Goal: Transaction & Acquisition: Purchase product/service

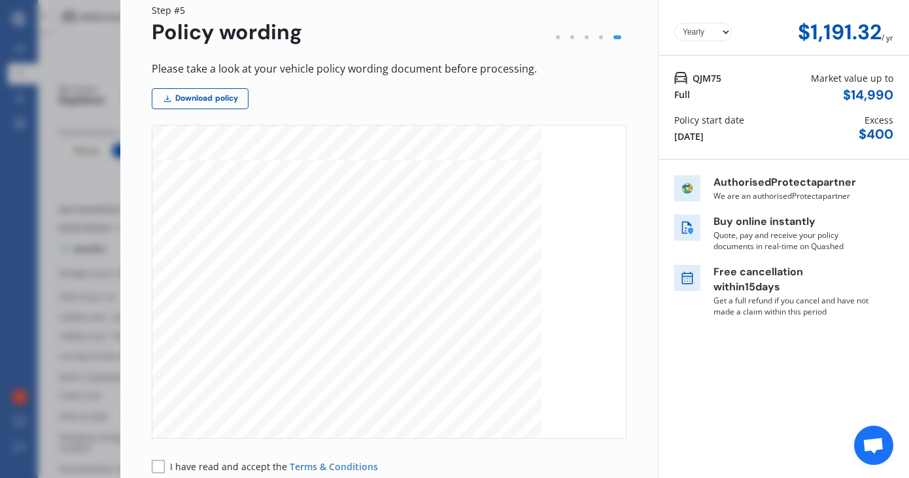
scroll to position [146, 0]
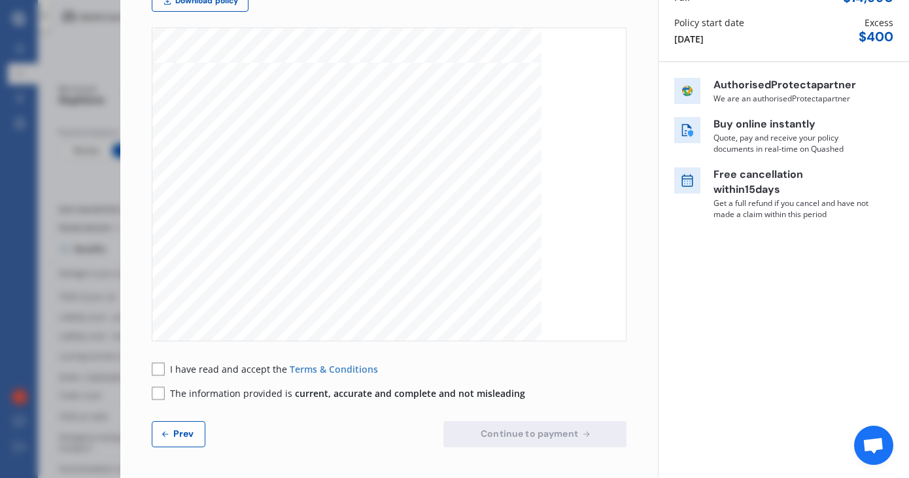
click at [158, 372] on rect at bounding box center [158, 368] width 13 height 13
click at [158, 384] on div "I have read and accept the Terms & Conditions The information provided is curre…" at bounding box center [389, 381] width 475 height 38
click at [144, 398] on div "Yearly Monthly $1,191.32 / yr Step # 5 Policy wording Please take a look at you…" at bounding box center [388, 184] width 537 height 588
click at [152, 394] on rect at bounding box center [158, 393] width 12 height 12
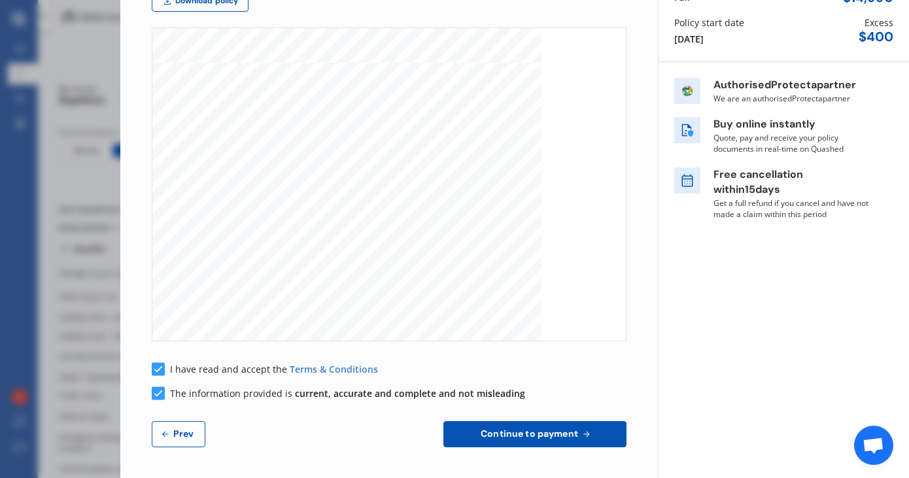
click at [505, 430] on span "Continue to payment" at bounding box center [529, 433] width 103 height 10
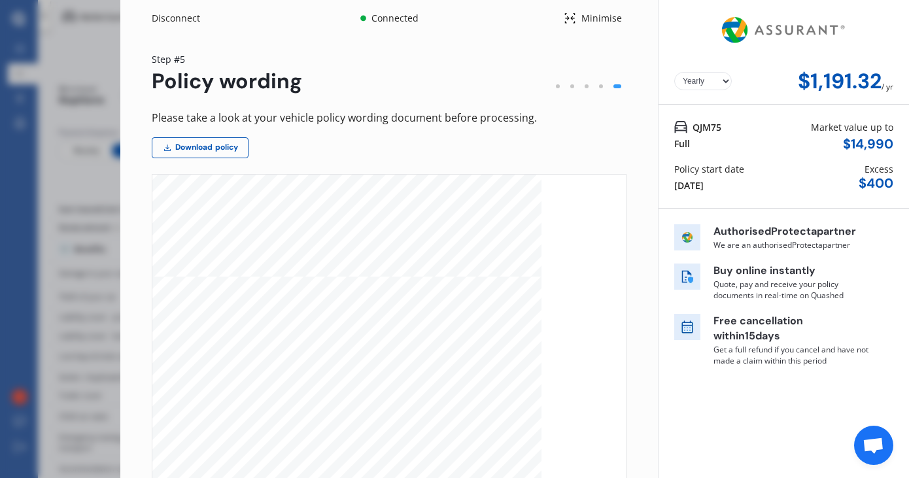
scroll to position [1161, 0]
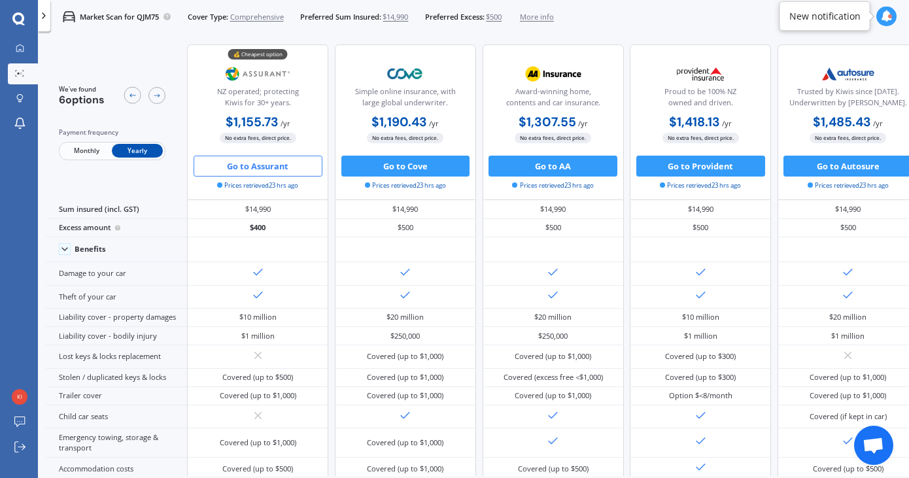
click at [254, 163] on button "Go to Assurant" at bounding box center [258, 166] width 129 height 21
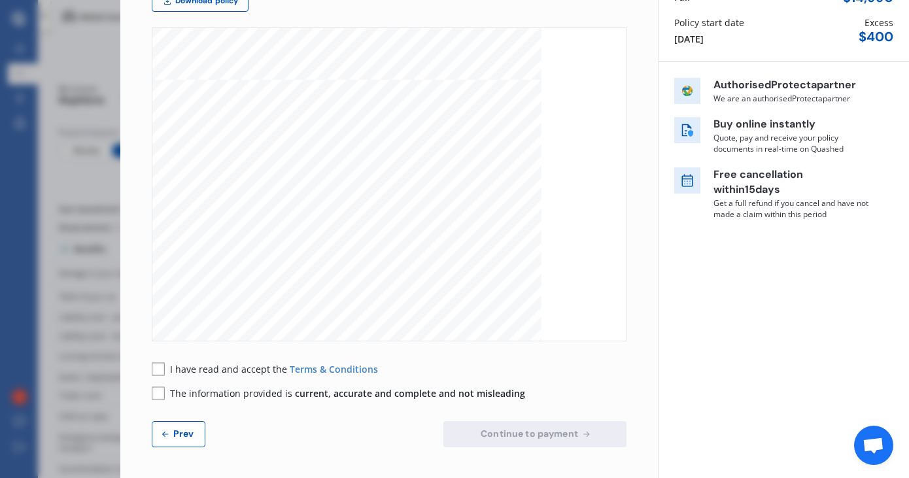
scroll to position [535, 0]
click at [171, 426] on button "Prev" at bounding box center [179, 434] width 54 height 26
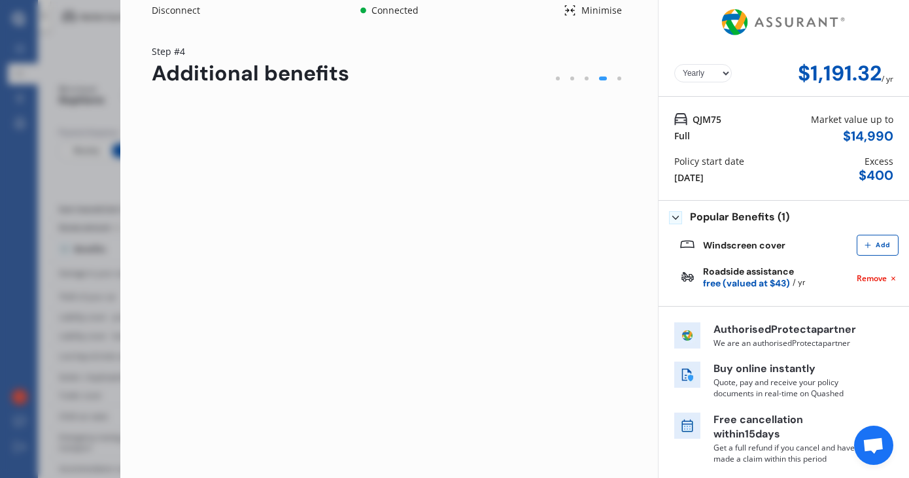
scroll to position [7, 0]
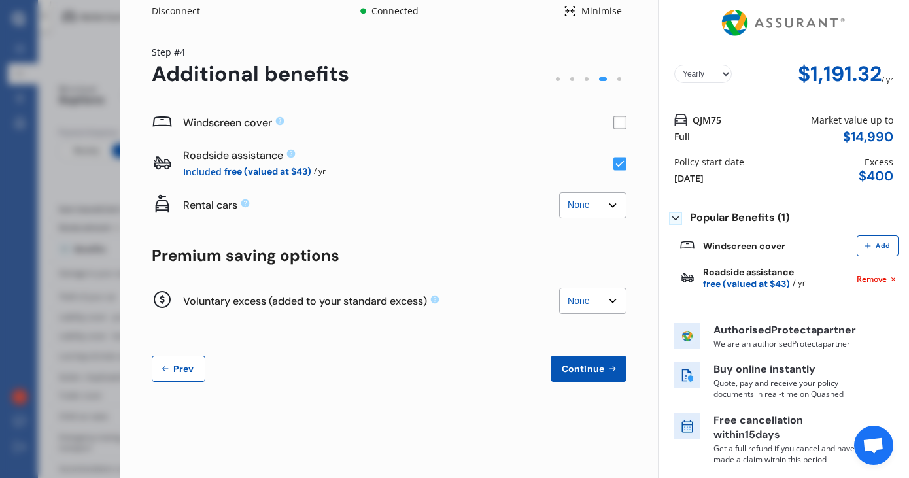
click at [169, 375] on button "Prev" at bounding box center [179, 369] width 54 height 26
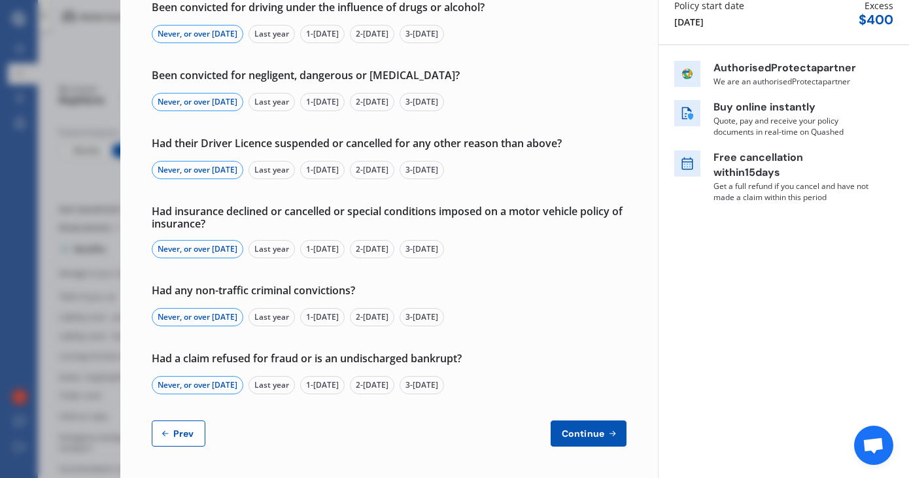
click at [173, 428] on span "Prev" at bounding box center [184, 433] width 26 height 10
select select "Miss"
select select "20"
select select "08"
select select "2002"
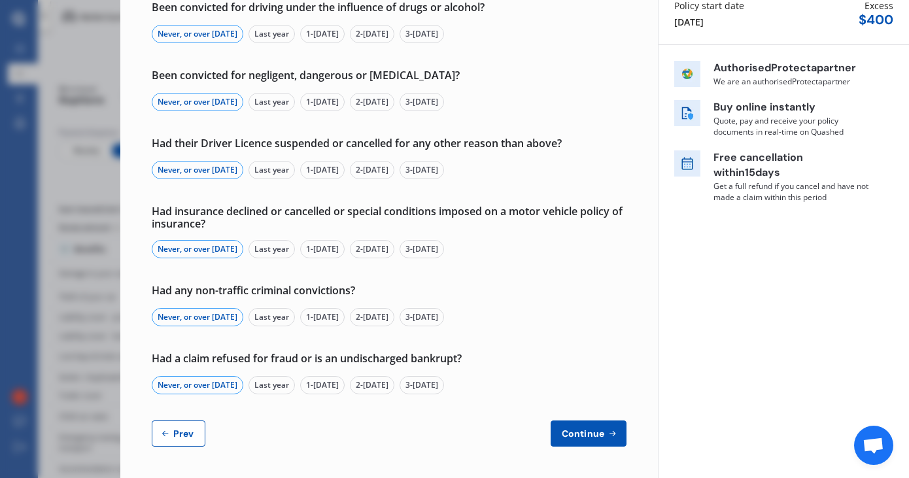
select select "full"
select select "more than 4 years"
select select "New Zealand"
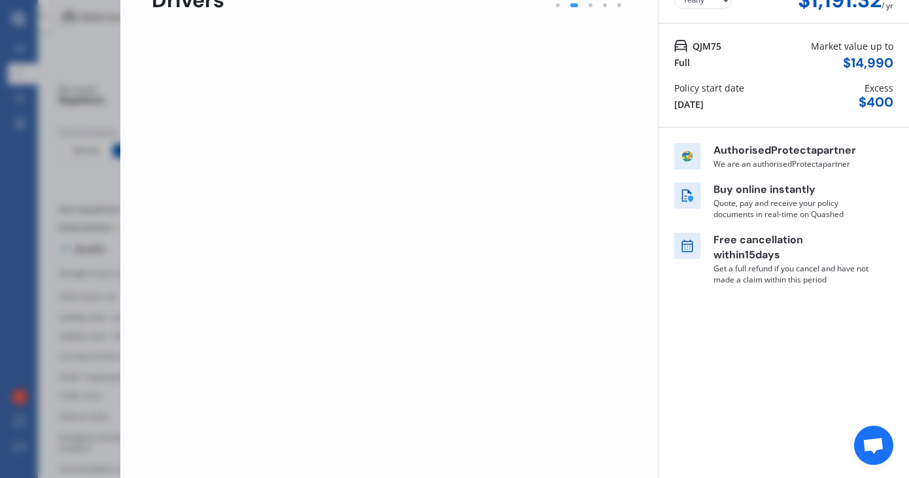
scroll to position [81, 0]
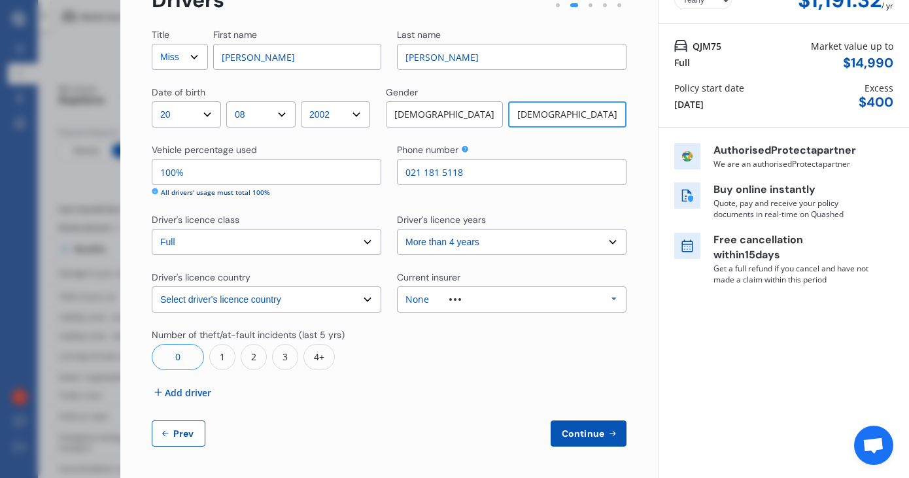
click at [186, 430] on span "Prev" at bounding box center [184, 433] width 26 height 10
select select "full"
select select "0"
select select "On own property"
select select "Canterbury"
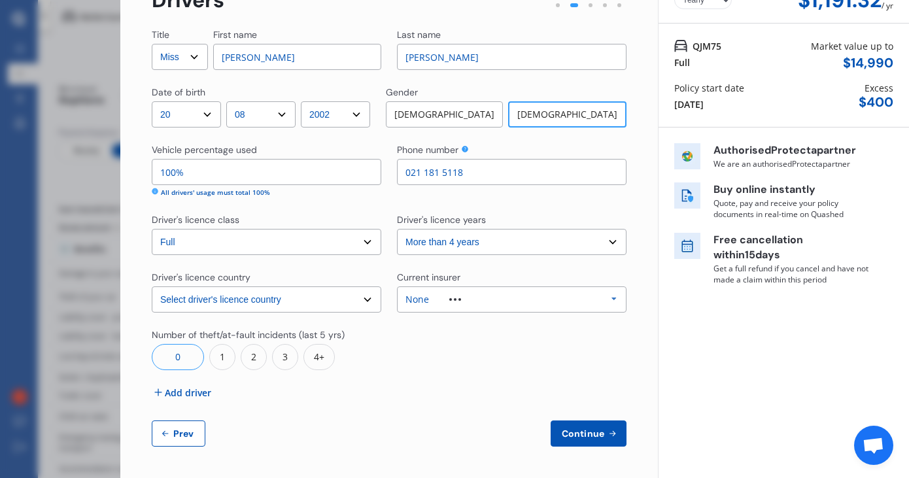
select select "20000"
select select "MAZDA"
select select "AXELA"
select select "HATCHBACK"
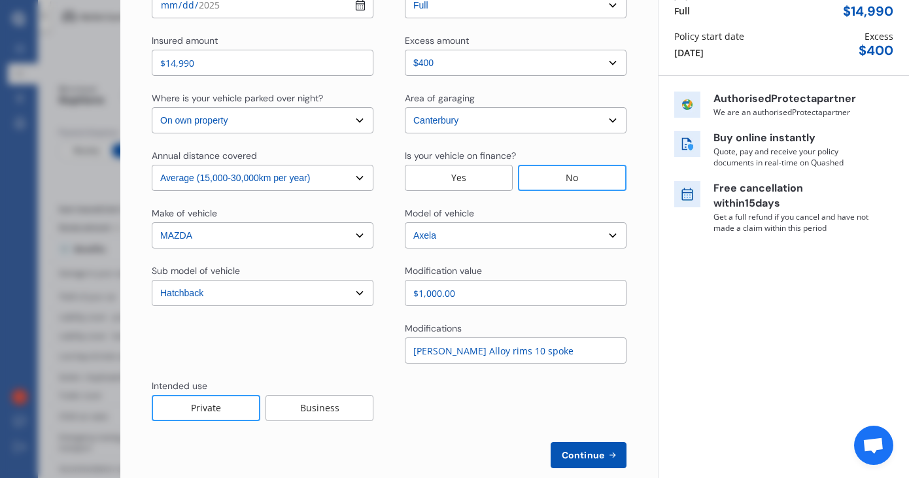
scroll to position [129, 0]
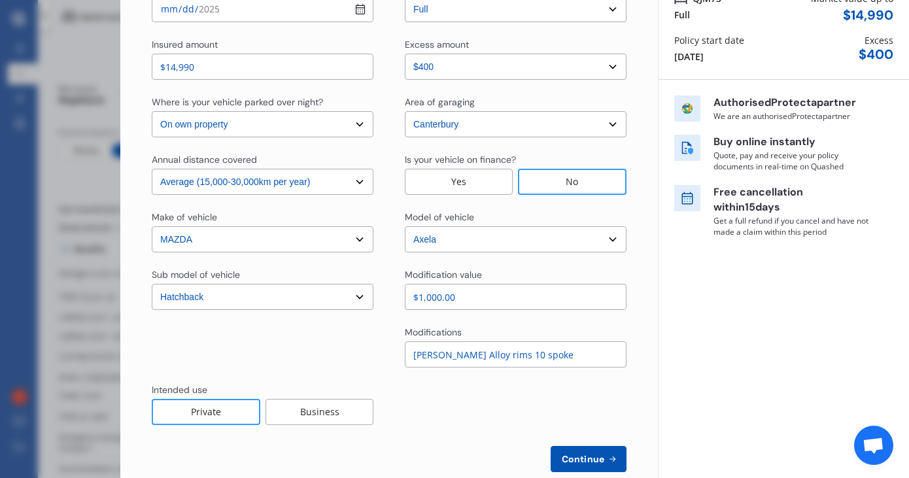
click at [466, 179] on div "Yes" at bounding box center [459, 182] width 108 height 26
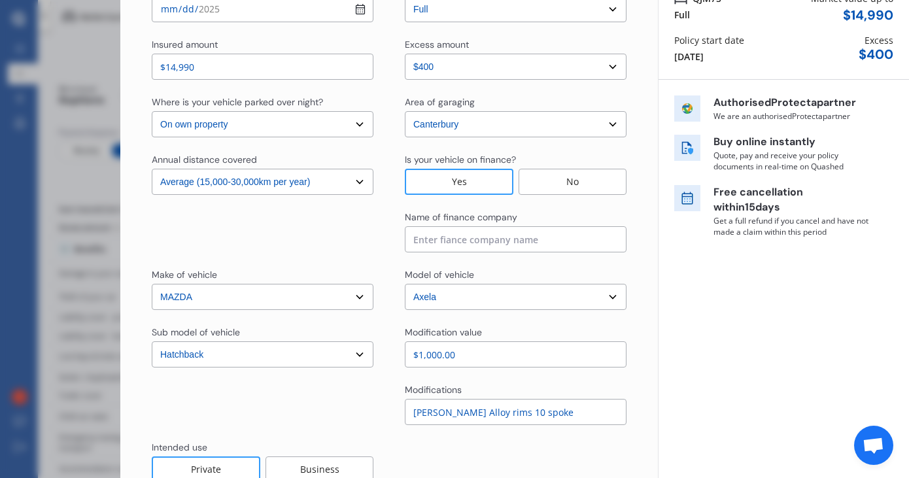
click at [450, 241] on input at bounding box center [516, 239] width 222 height 26
click at [352, 246] on div at bounding box center [263, 232] width 222 height 42
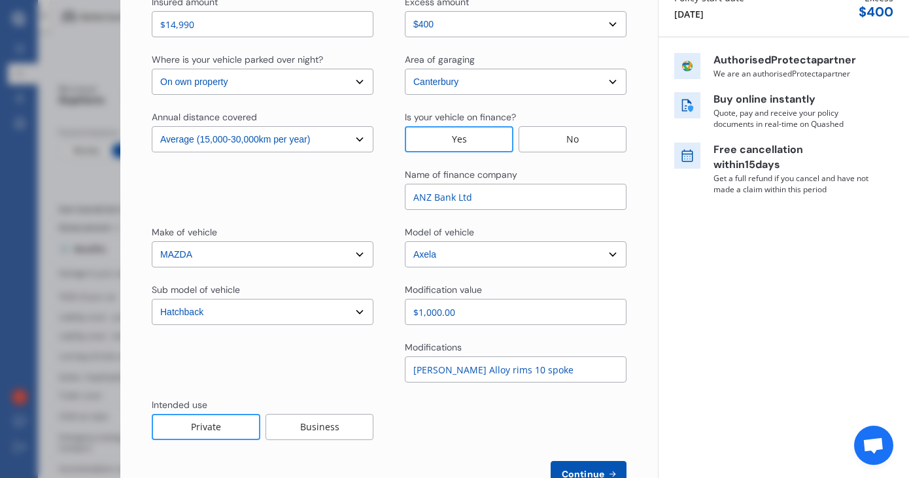
scroll to position [212, 0]
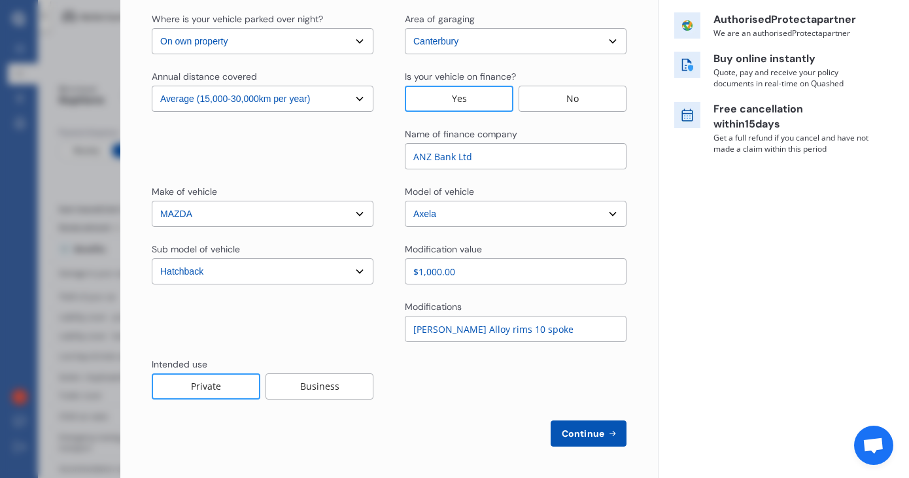
click at [458, 156] on input "ANZ Bank Ltd" at bounding box center [516, 156] width 222 height 26
click at [454, 158] on input "ANZ Bank Ltd" at bounding box center [516, 156] width 222 height 26
type input "ANZ Bank NZ Ltd"
click at [595, 437] on span "Continue" at bounding box center [583, 433] width 48 height 10
select select "Miss"
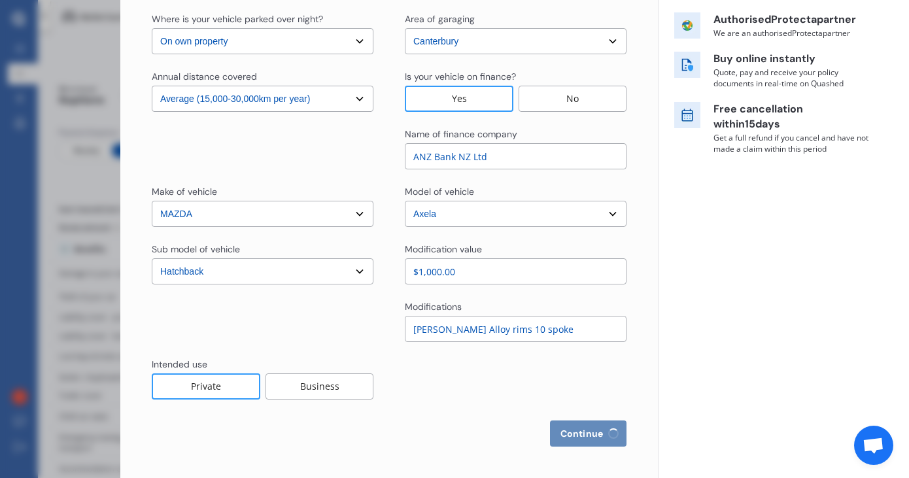
select select "20"
select select "08"
select select "2002"
select select "full"
select select "more than 4 years"
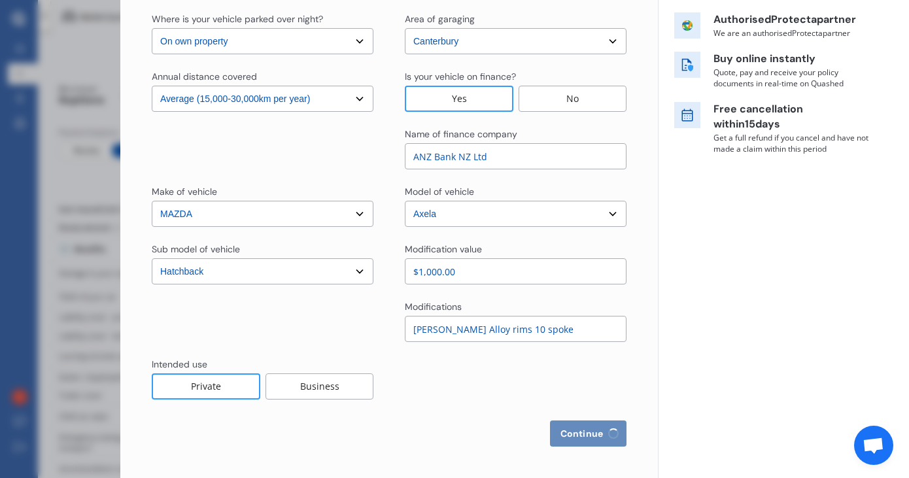
select select "New Zealand"
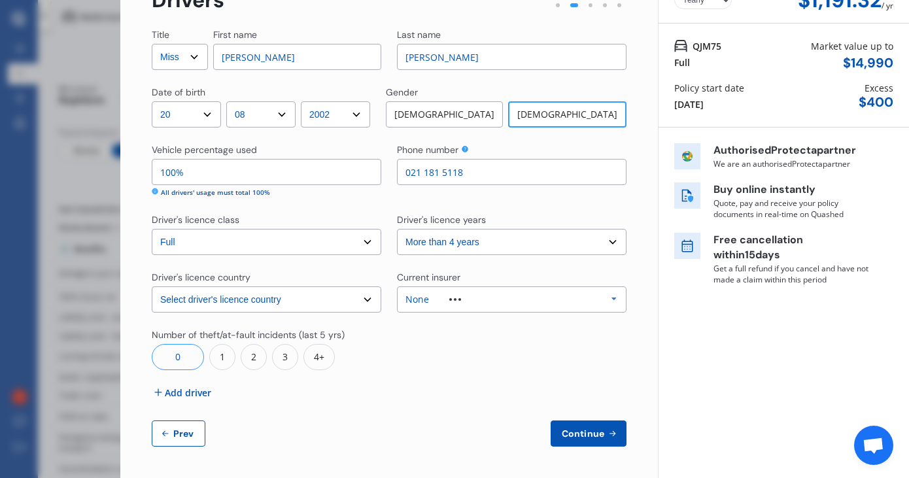
scroll to position [80, 0]
click at [590, 435] on span "Continue" at bounding box center [583, 435] width 48 height 10
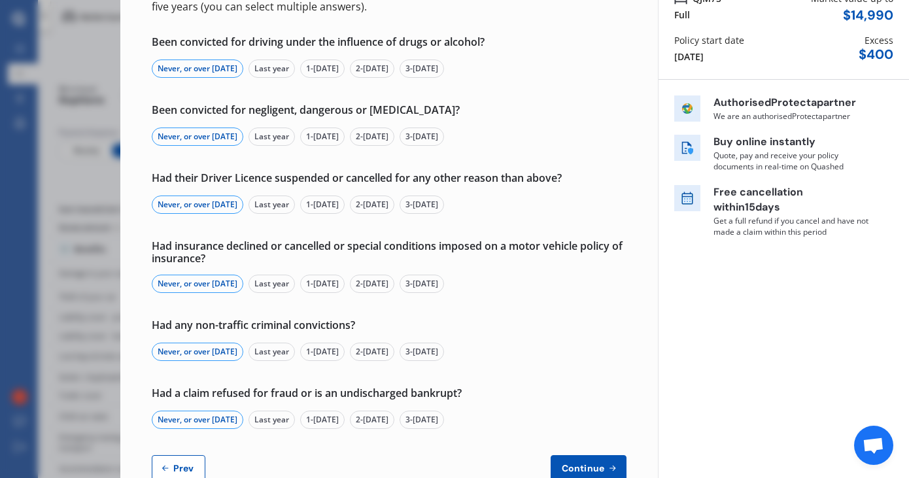
scroll to position [163, 0]
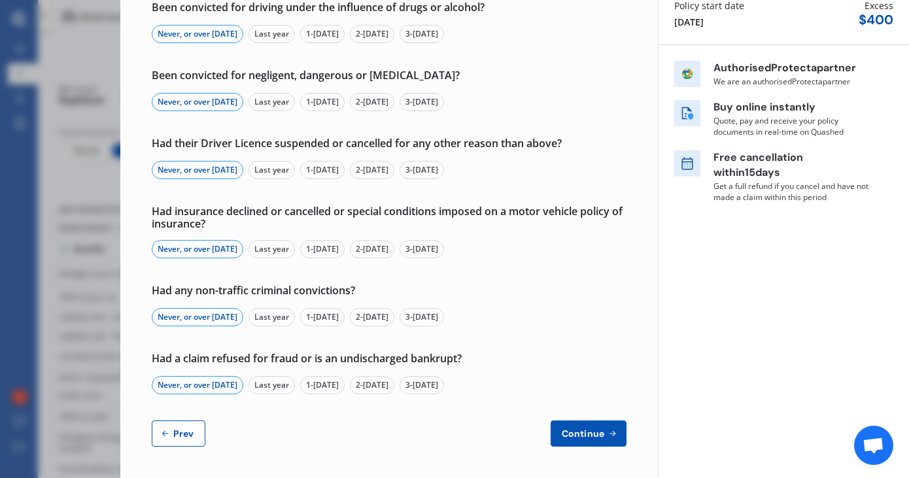
click at [571, 425] on button "Continue" at bounding box center [588, 433] width 76 height 26
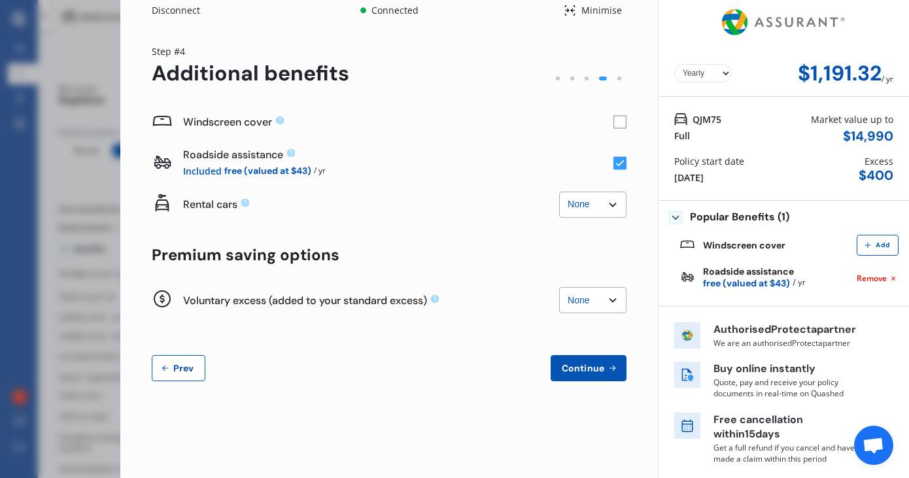
scroll to position [0, 0]
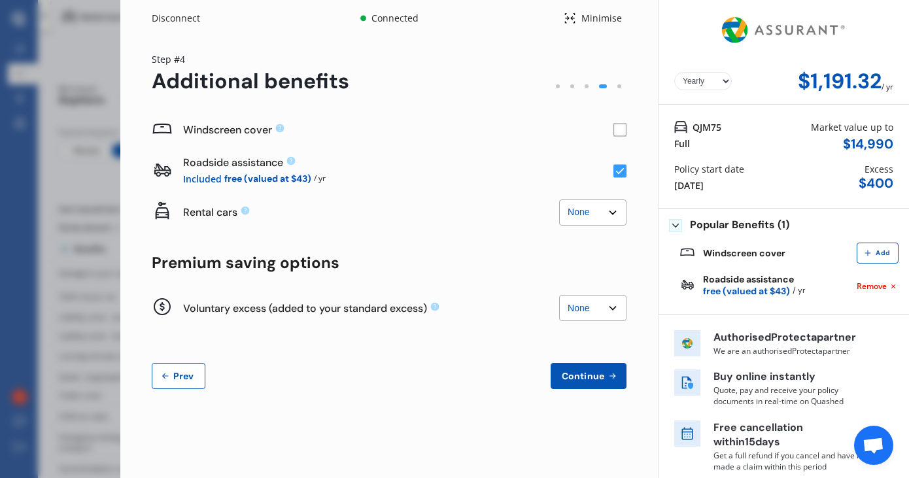
click at [574, 384] on button "Continue" at bounding box center [588, 376] width 76 height 26
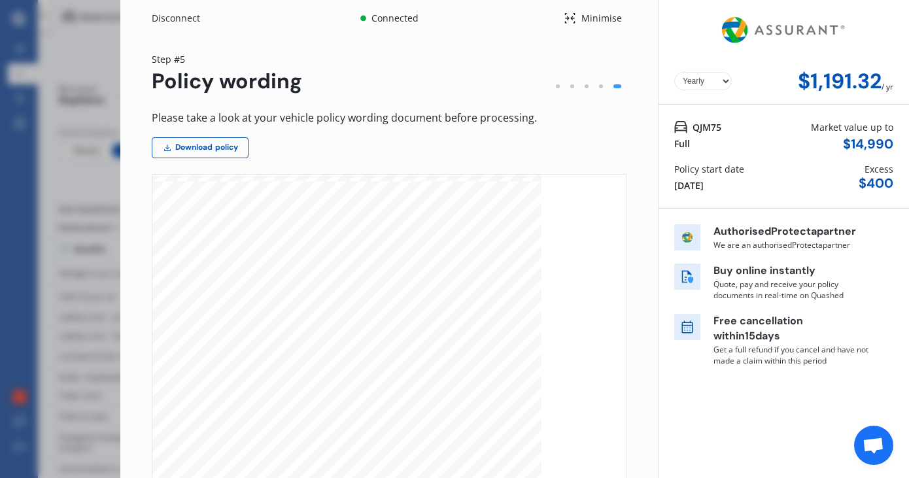
scroll to position [146, 0]
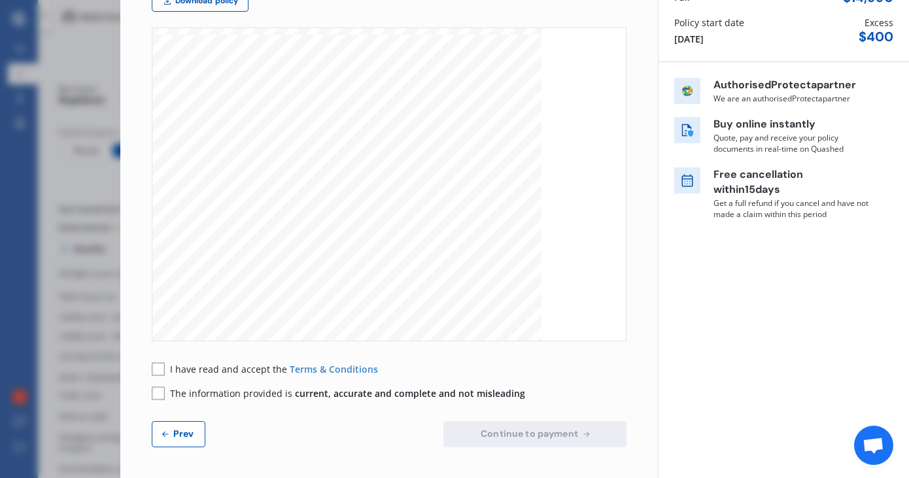
click at [155, 370] on rect at bounding box center [158, 368] width 13 height 13
click at [157, 390] on rect at bounding box center [158, 392] width 13 height 13
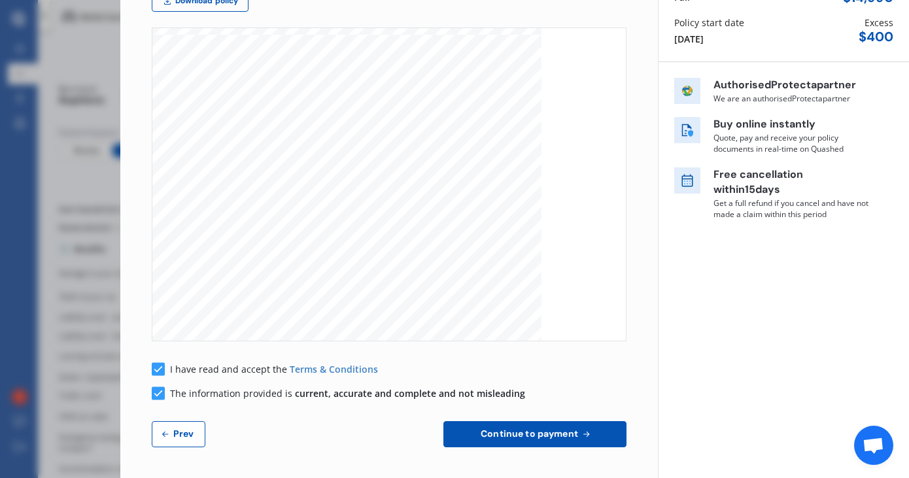
click at [498, 441] on button "Continue to payment" at bounding box center [534, 434] width 183 height 26
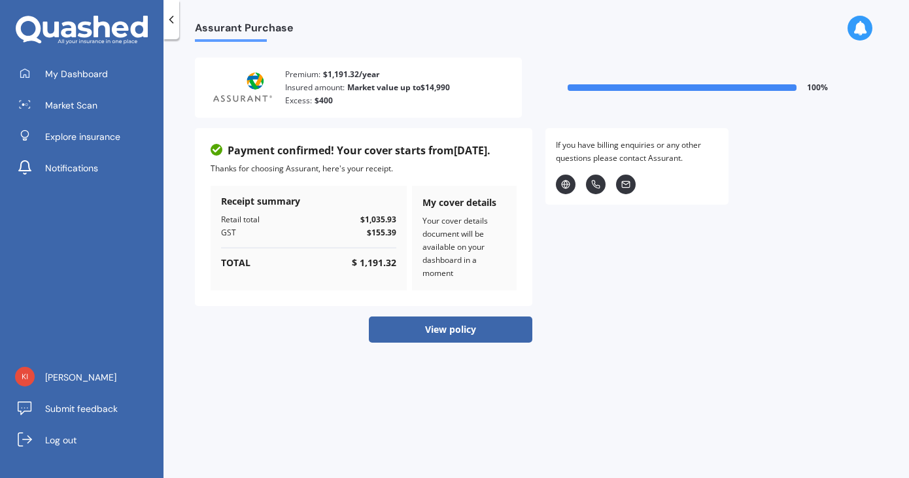
click at [485, 329] on button "View policy" at bounding box center [450, 329] width 163 height 26
